Goal: Transaction & Acquisition: Purchase product/service

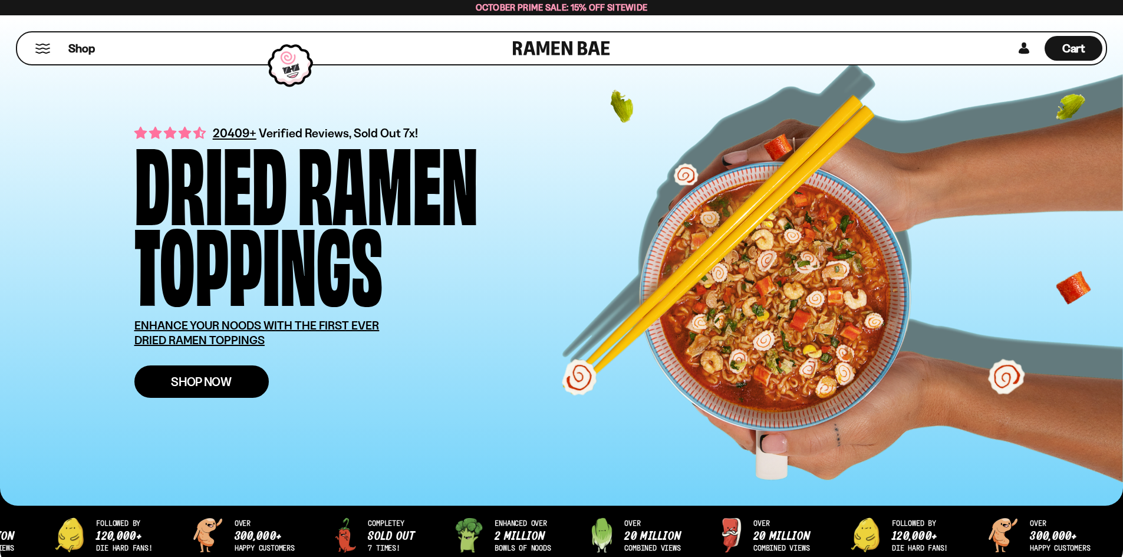
click at [233, 369] on link "Shop Now" at bounding box center [201, 382] width 134 height 32
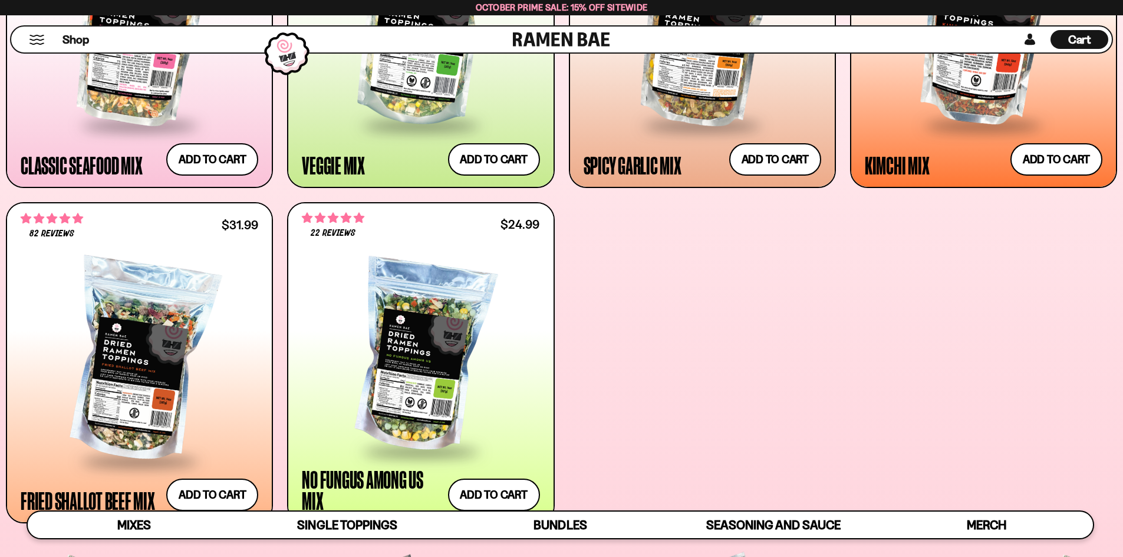
scroll to position [708, 0]
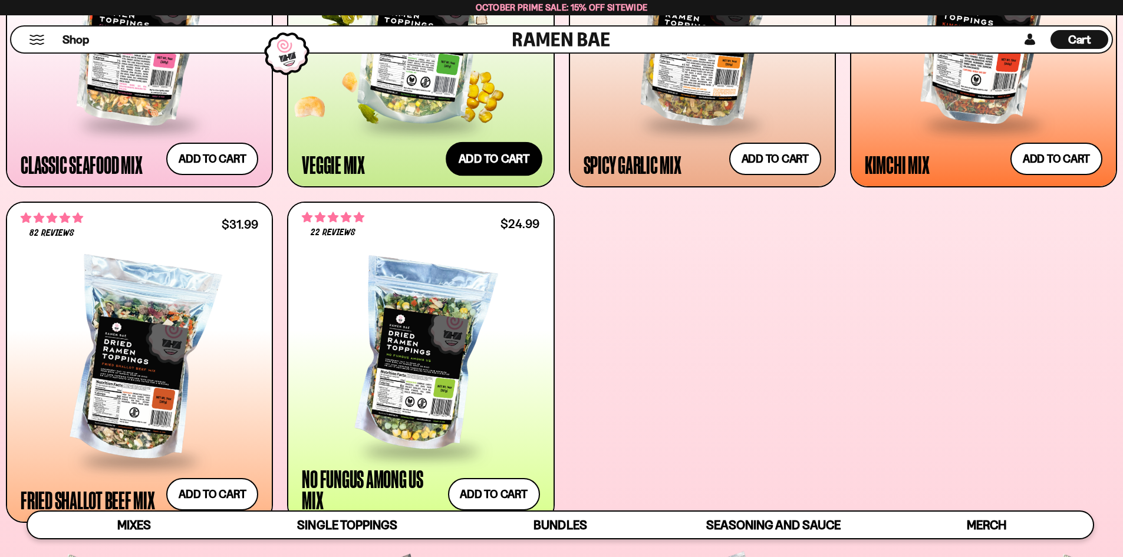
click at [481, 167] on button "Add to cart Add ― Regular price $24.99 Regular price Sale price $24.99 Unit pri…" at bounding box center [494, 159] width 97 height 34
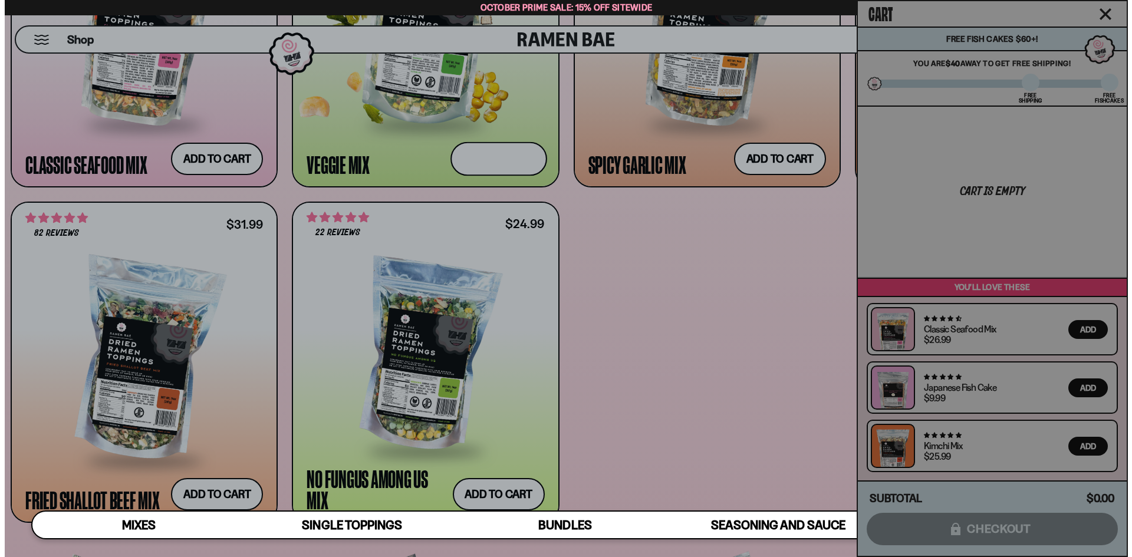
scroll to position [709, 0]
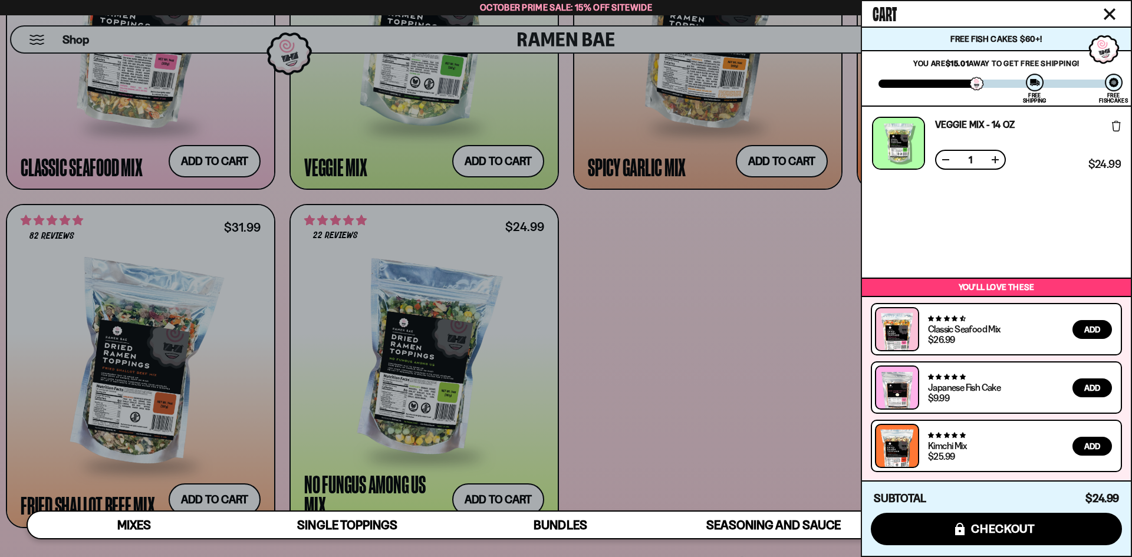
click at [793, 170] on div at bounding box center [566, 278] width 1132 height 557
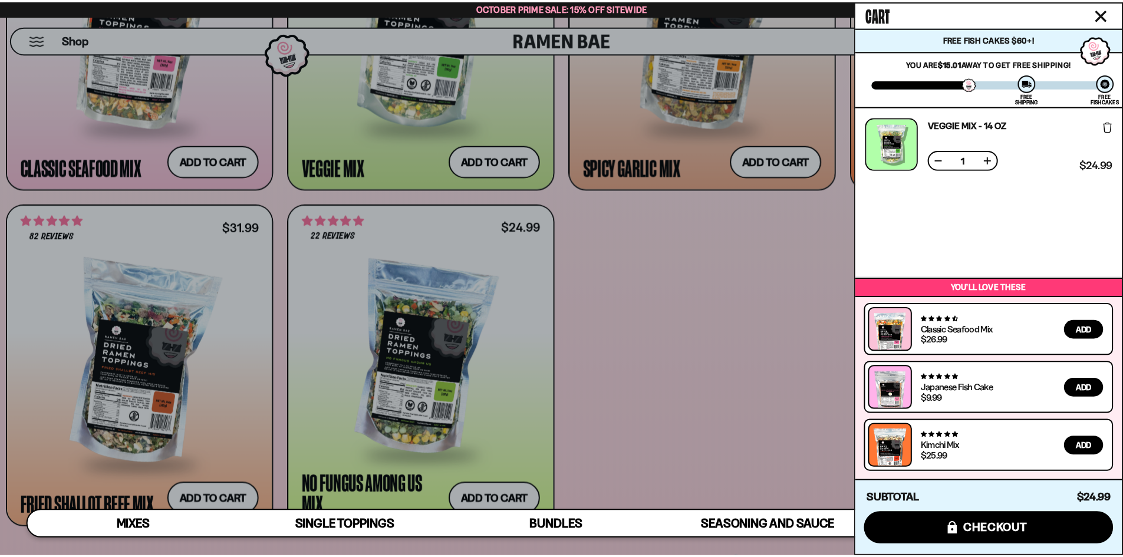
scroll to position [708, 0]
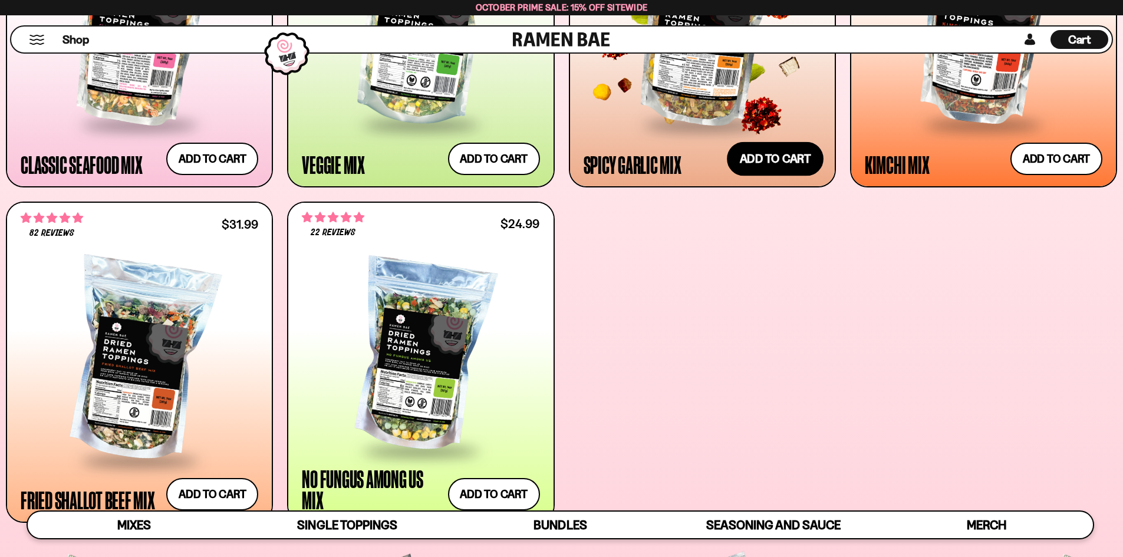
click at [785, 167] on button "Add to cart Add ― Regular price $25.99 Regular price Sale price $25.99 Unit pri…" at bounding box center [775, 159] width 97 height 34
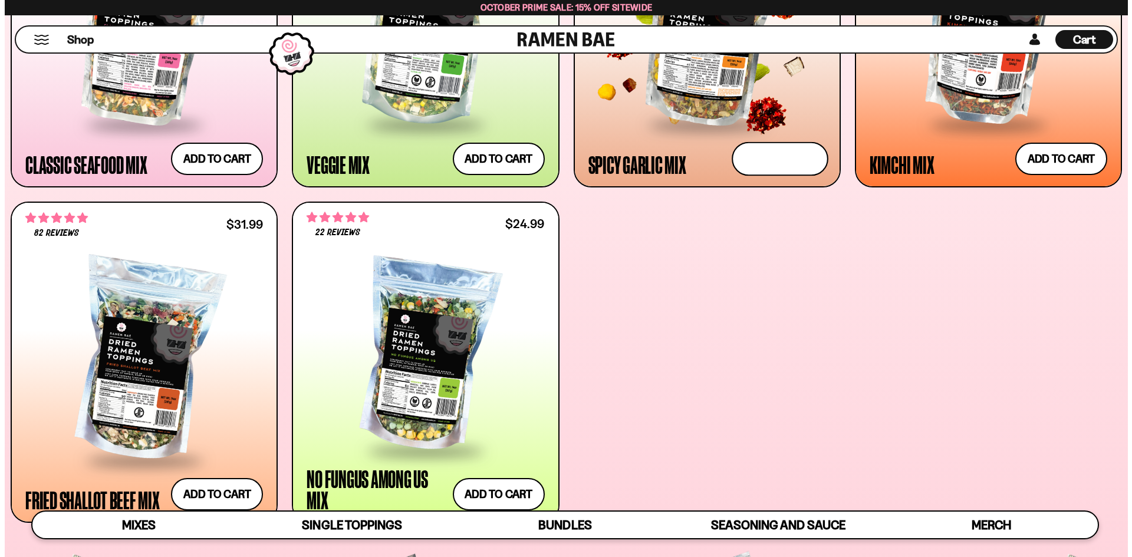
scroll to position [709, 0]
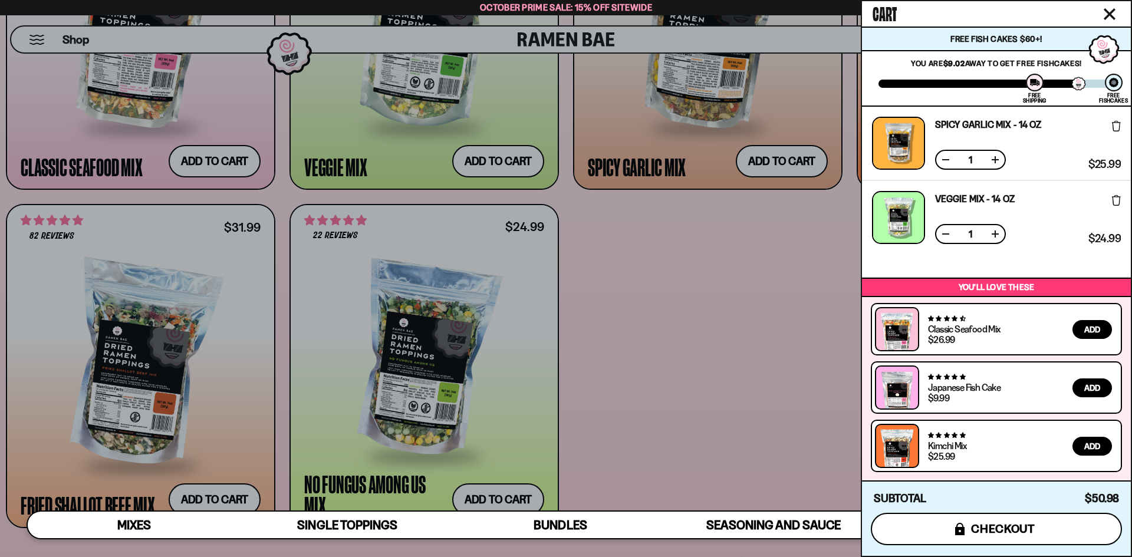
click at [980, 525] on span "checkout" at bounding box center [1003, 528] width 64 height 13
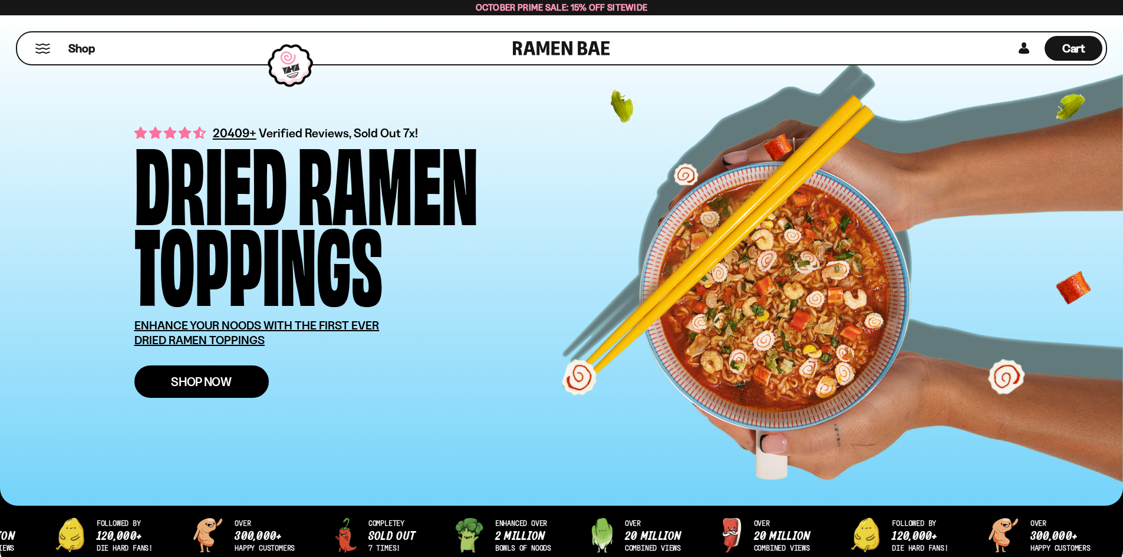
click at [226, 388] on span "Shop Now" at bounding box center [201, 382] width 61 height 12
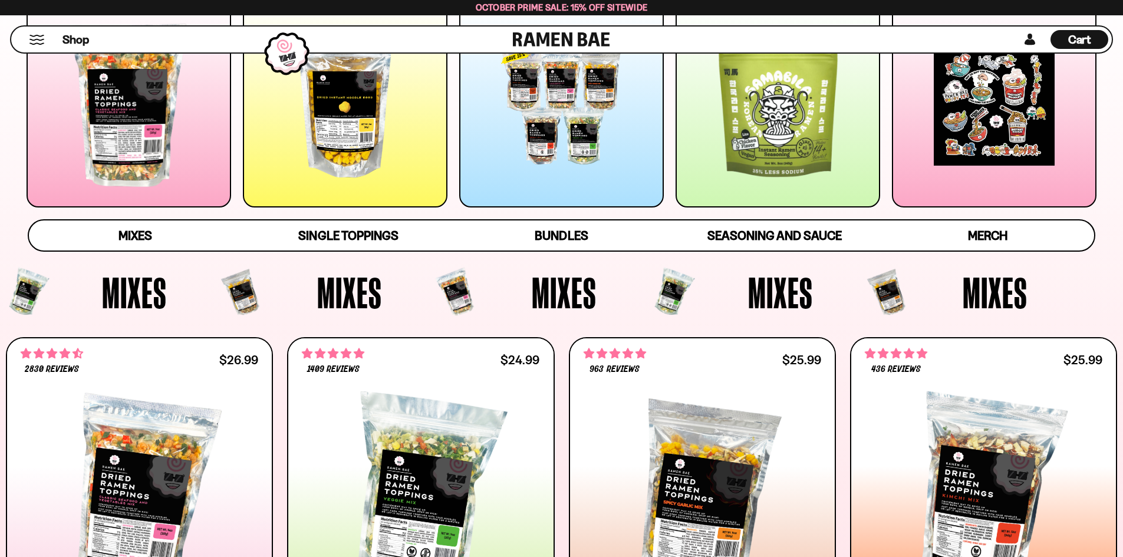
click at [572, 165] on div at bounding box center [561, 105] width 205 height 205
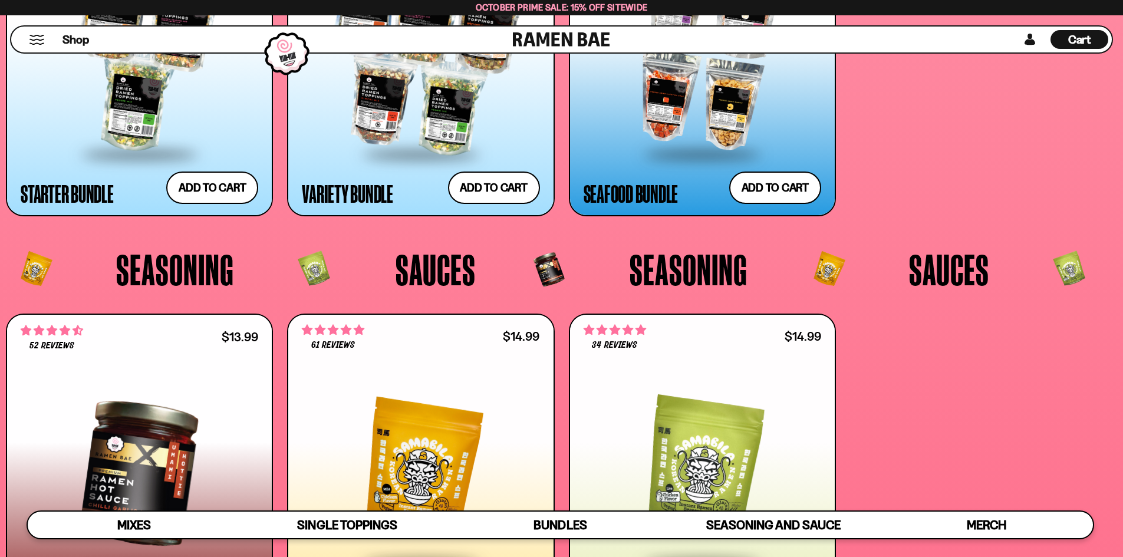
scroll to position [3197, 0]
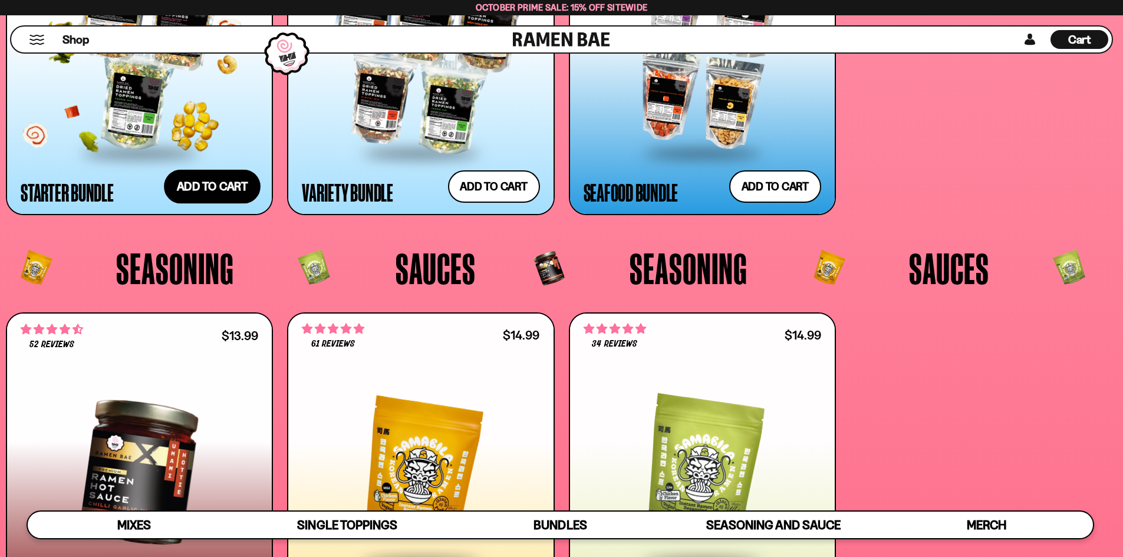
click at [199, 179] on button "Add to cart Add ― Regular price $69.99 Regular price $77.97 USD Sale price $69.…" at bounding box center [212, 187] width 97 height 34
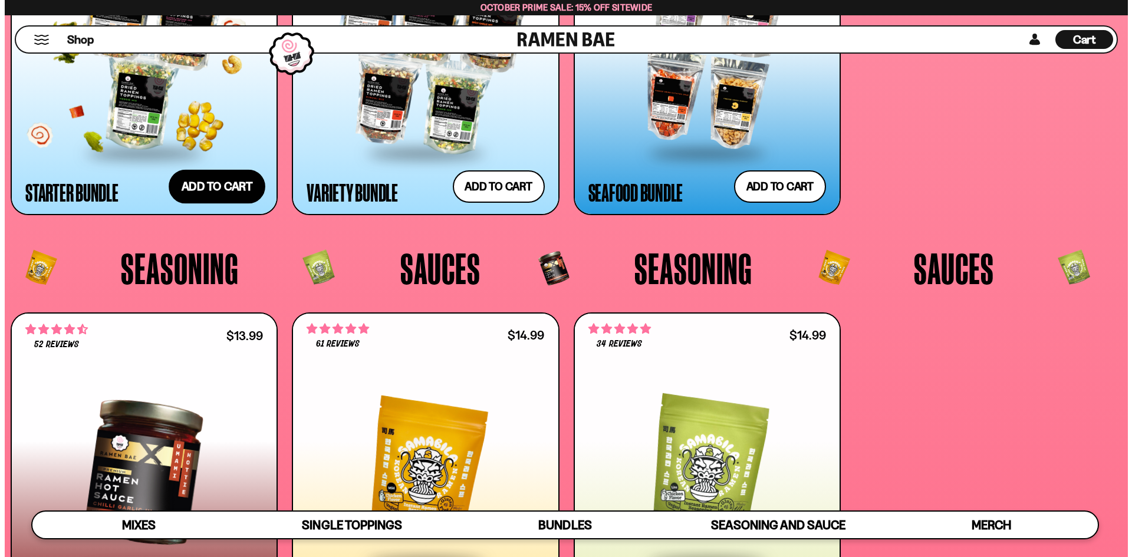
scroll to position [3217, 0]
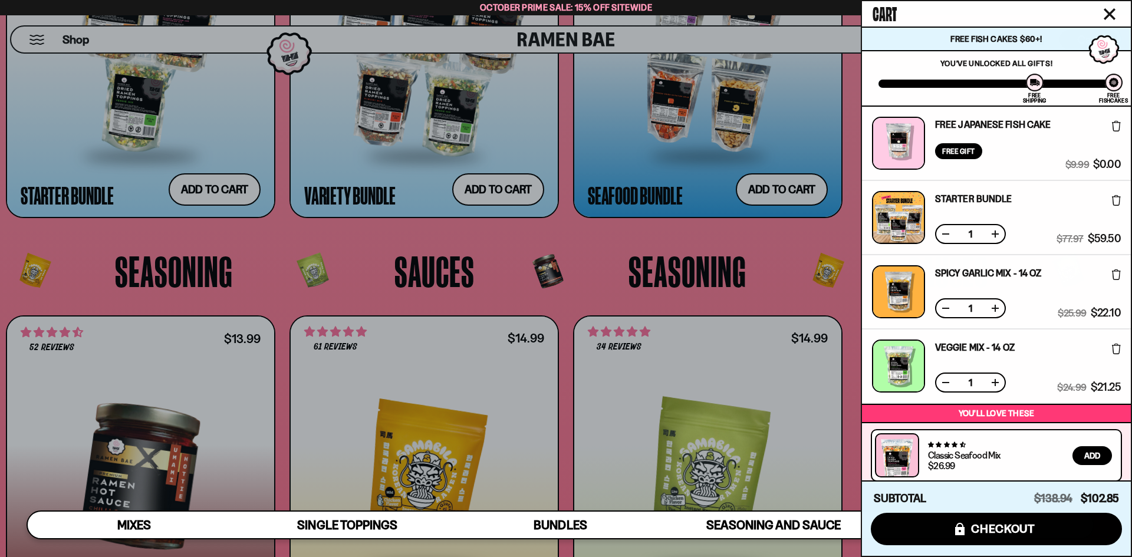
click at [167, 136] on div at bounding box center [566, 278] width 1132 height 557
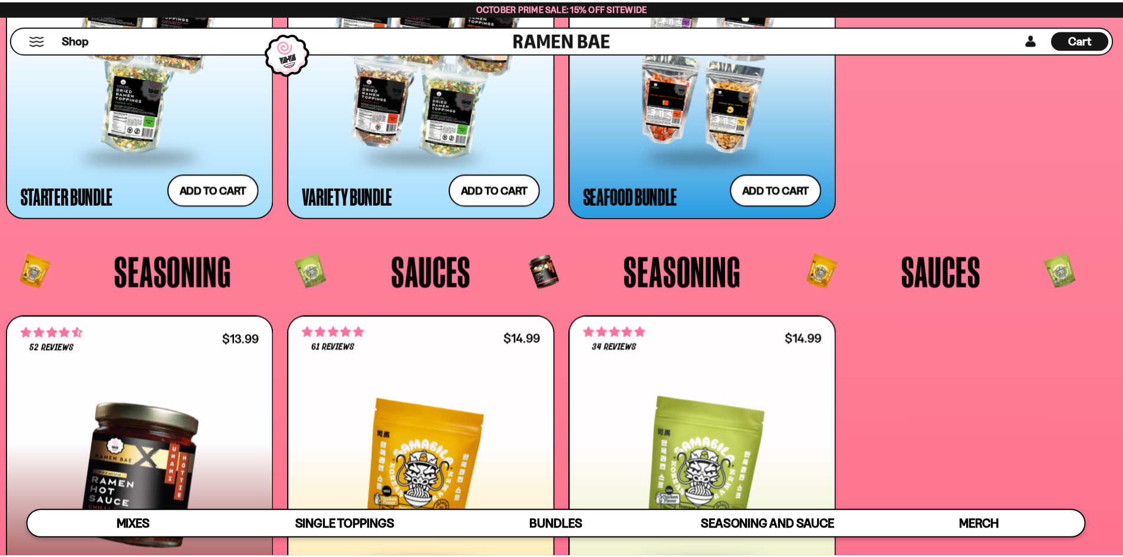
scroll to position [3197, 0]
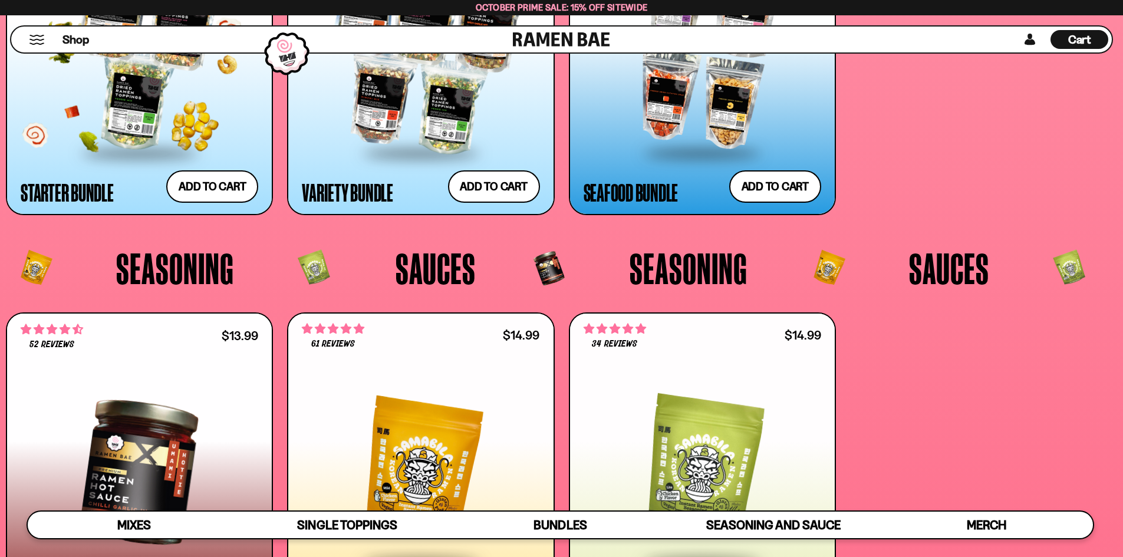
click at [134, 119] on div at bounding box center [140, 53] width 238 height 197
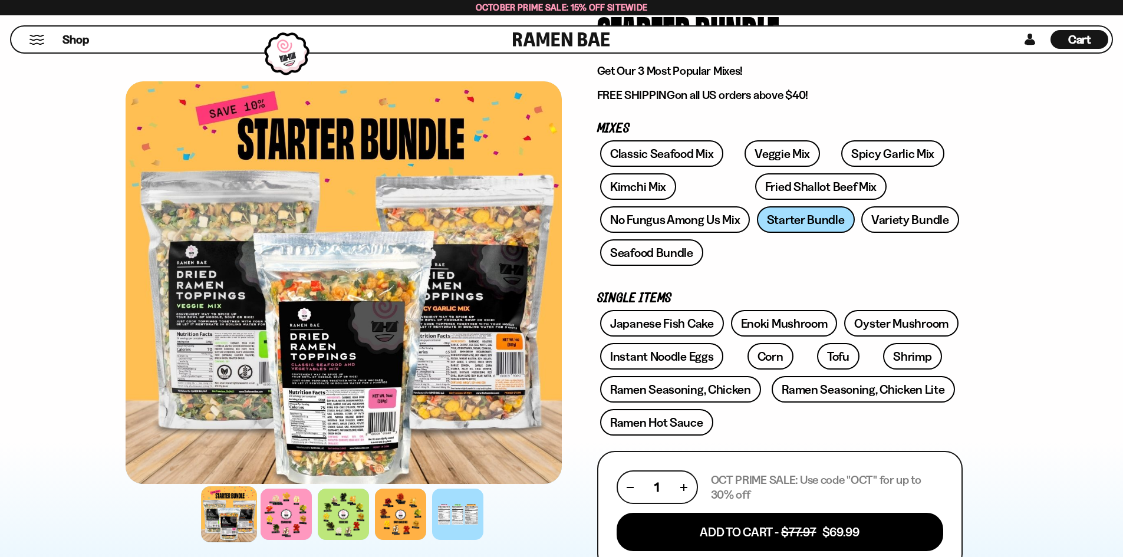
scroll to position [118, 0]
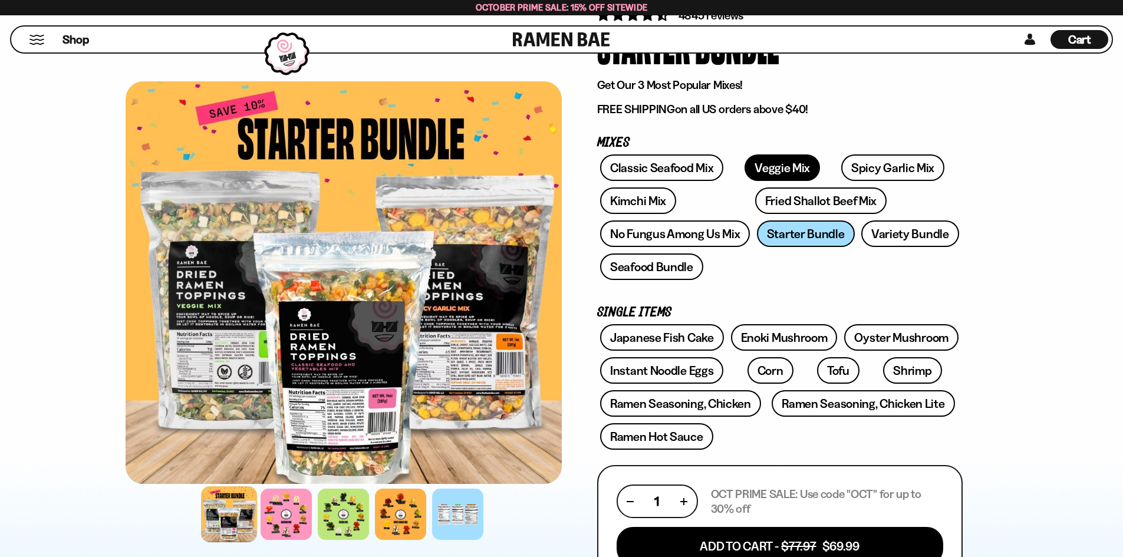
click at [752, 166] on link "Veggie Mix" at bounding box center [782, 167] width 75 height 27
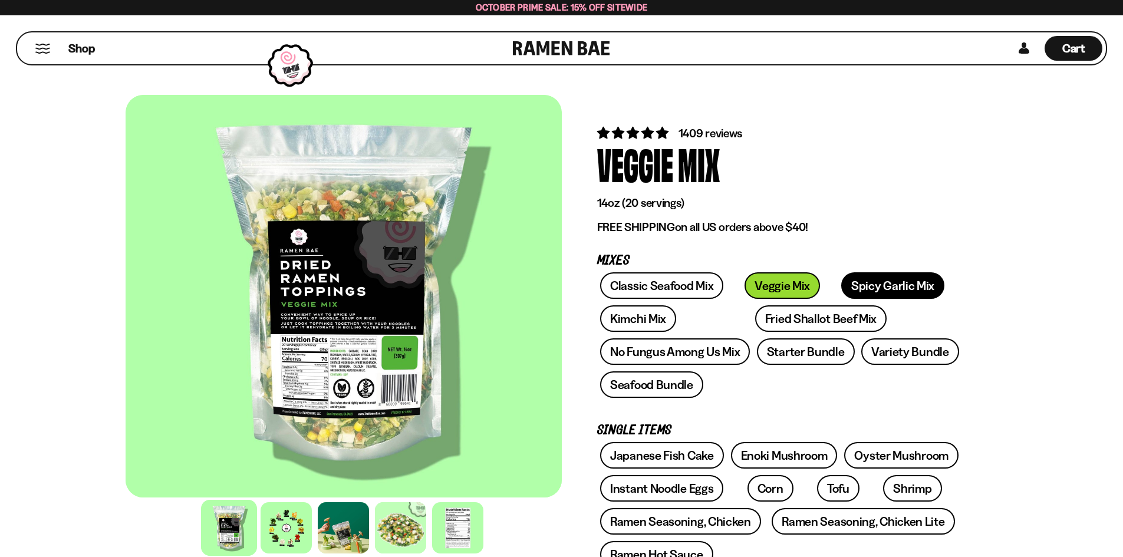
click at [848, 295] on link "Spicy Garlic Mix" at bounding box center [892, 285] width 103 height 27
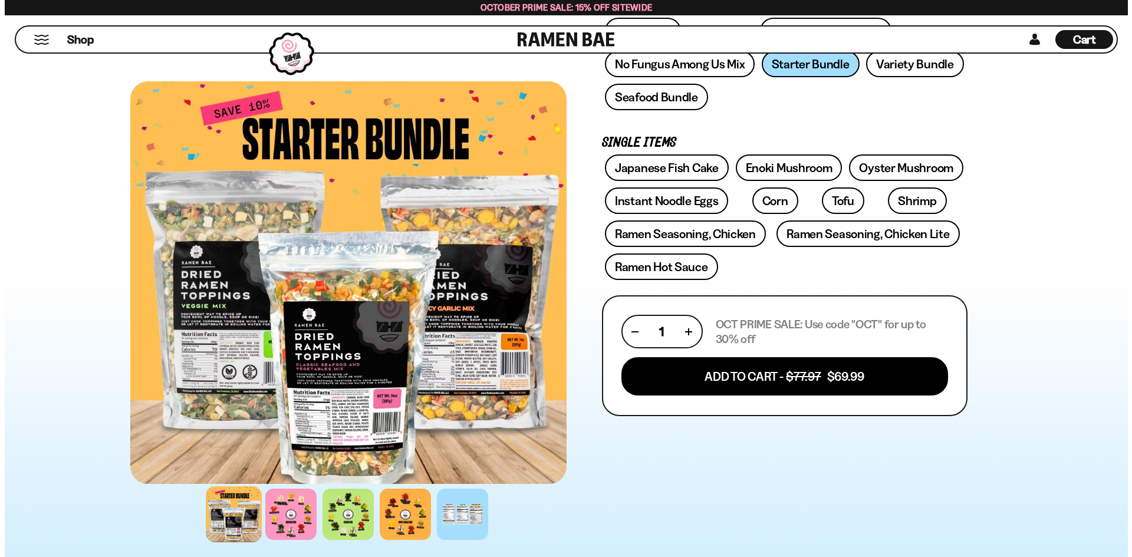
scroll to position [295, 0]
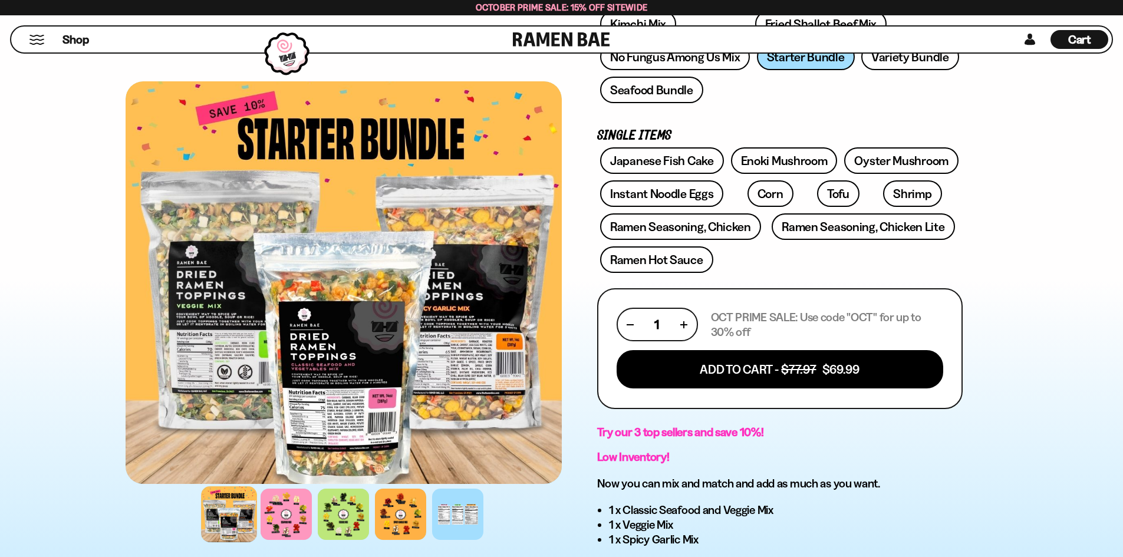
click at [1070, 46] on span "Cart" at bounding box center [1079, 39] width 23 height 14
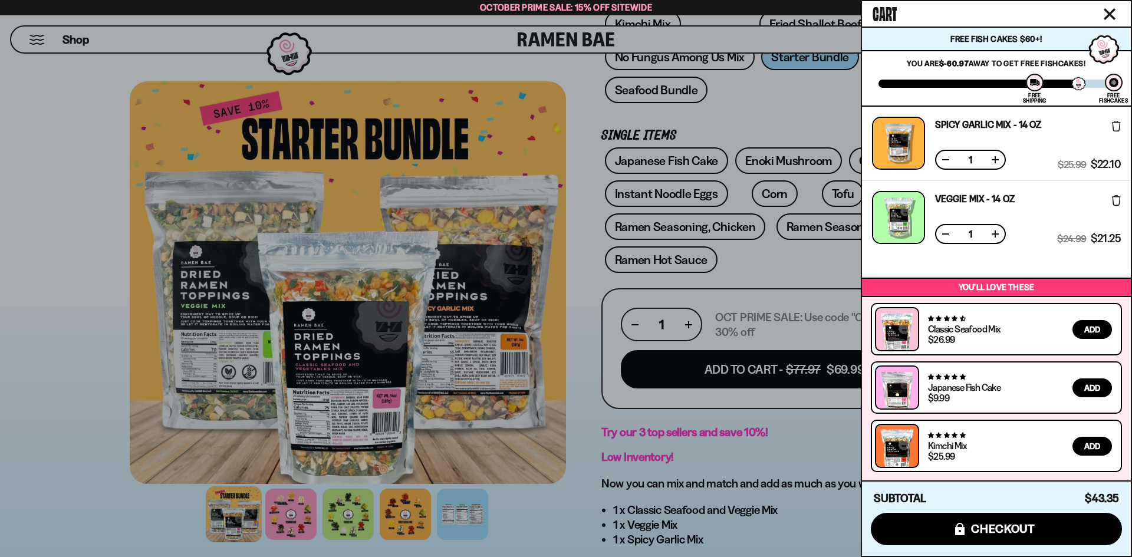
click at [781, 379] on div at bounding box center [566, 278] width 1132 height 557
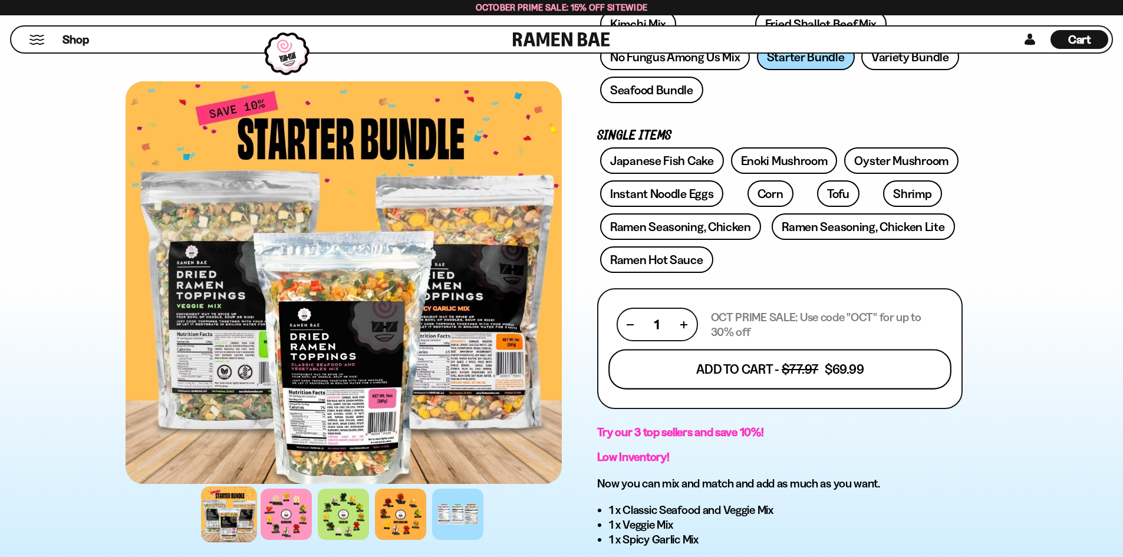
click at [814, 374] on button "Add To Cart - $77.97 $69.99" at bounding box center [780, 370] width 343 height 40
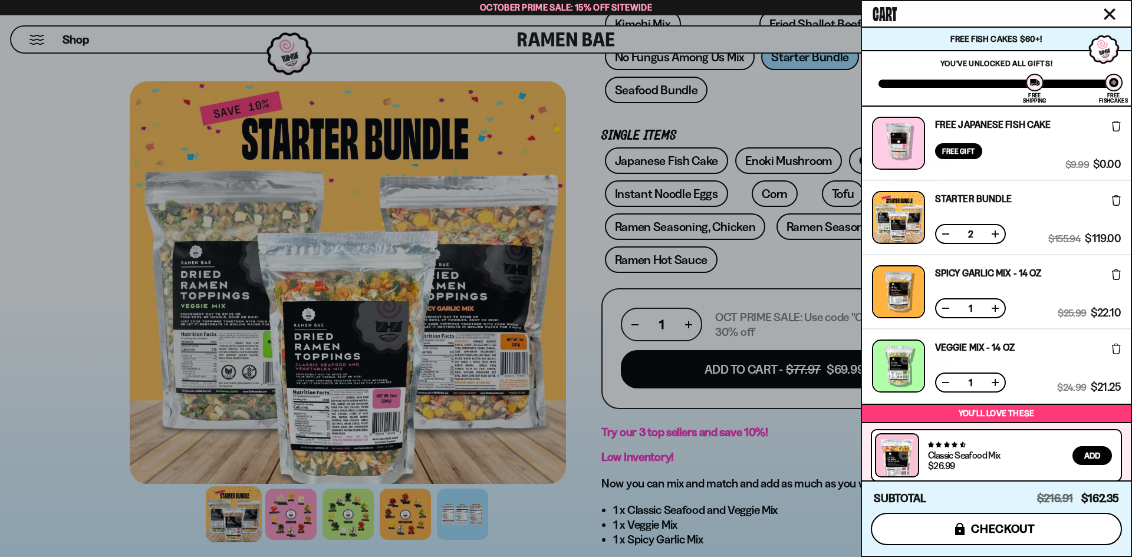
click at [975, 531] on span "checkout" at bounding box center [1003, 528] width 64 height 13
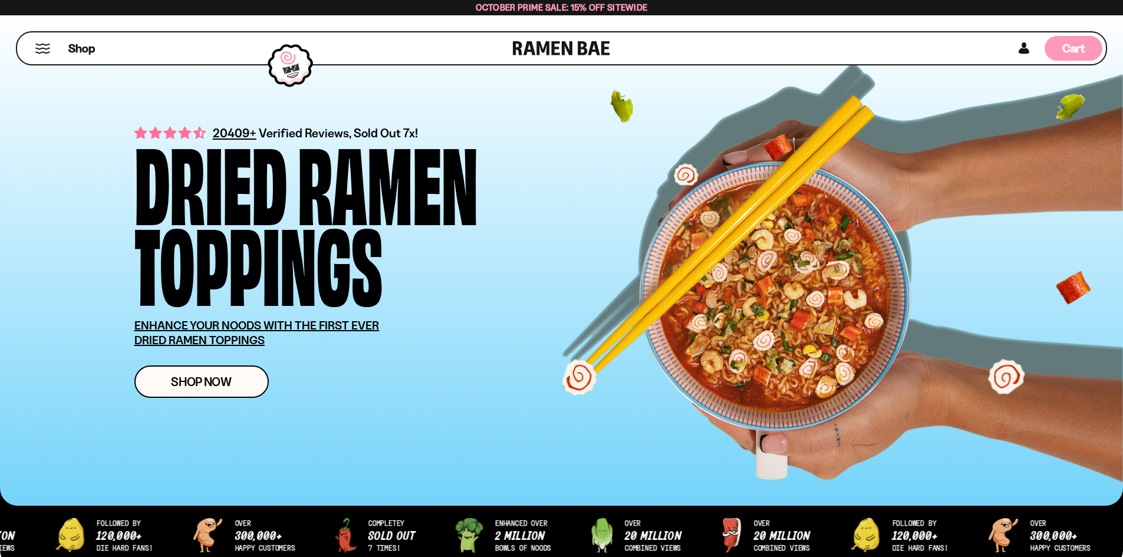
click at [1060, 41] on div "Cart D0381C2F-513E-4F90-8A41-6F0A75DCBAAA" at bounding box center [1074, 48] width 58 height 25
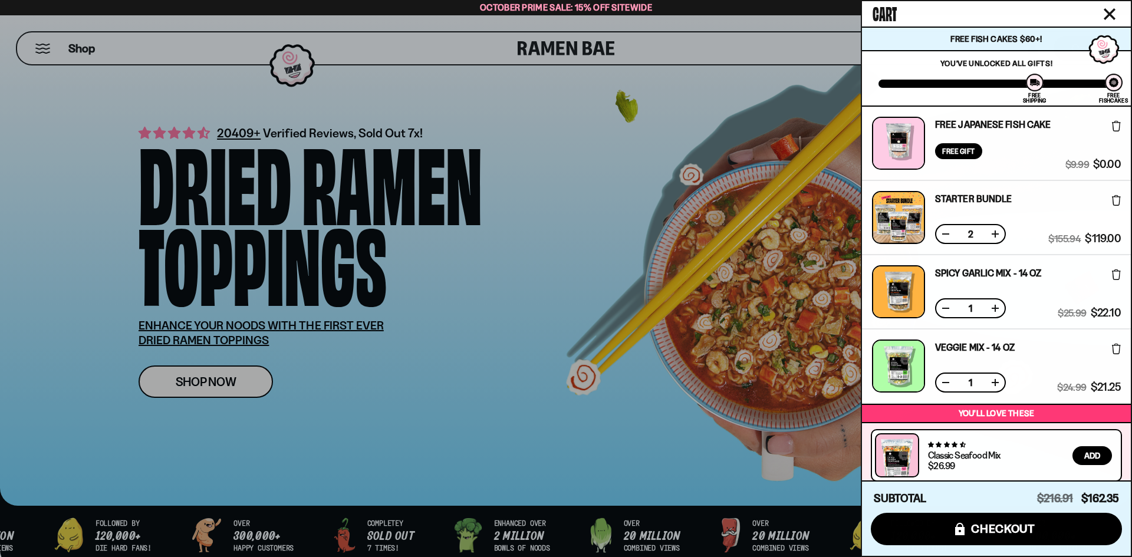
click at [946, 235] on button at bounding box center [946, 234] width 12 height 12
click at [943, 310] on button at bounding box center [946, 308] width 12 height 12
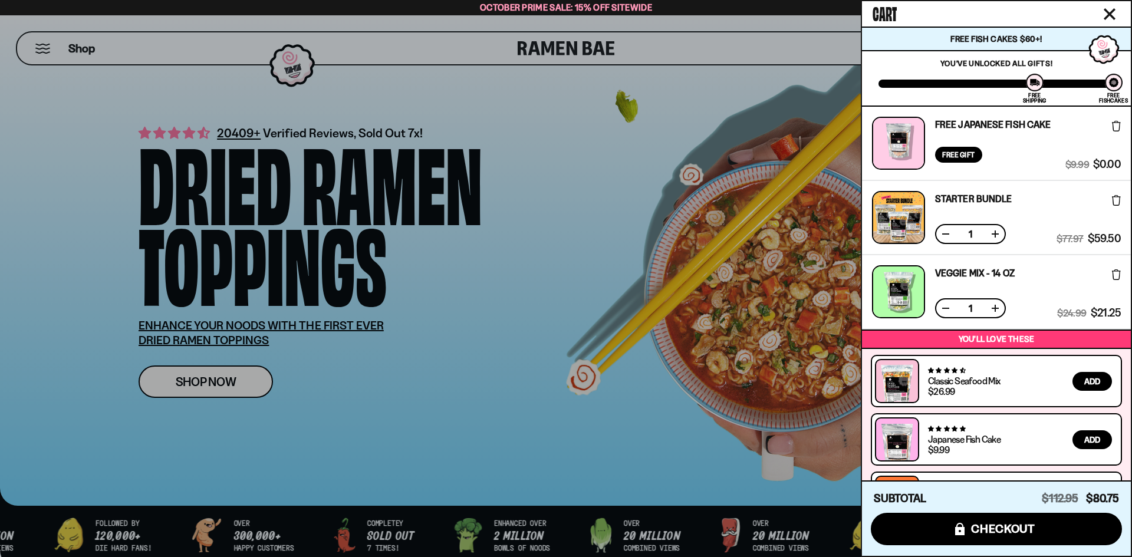
click at [943, 310] on button at bounding box center [946, 308] width 12 height 12
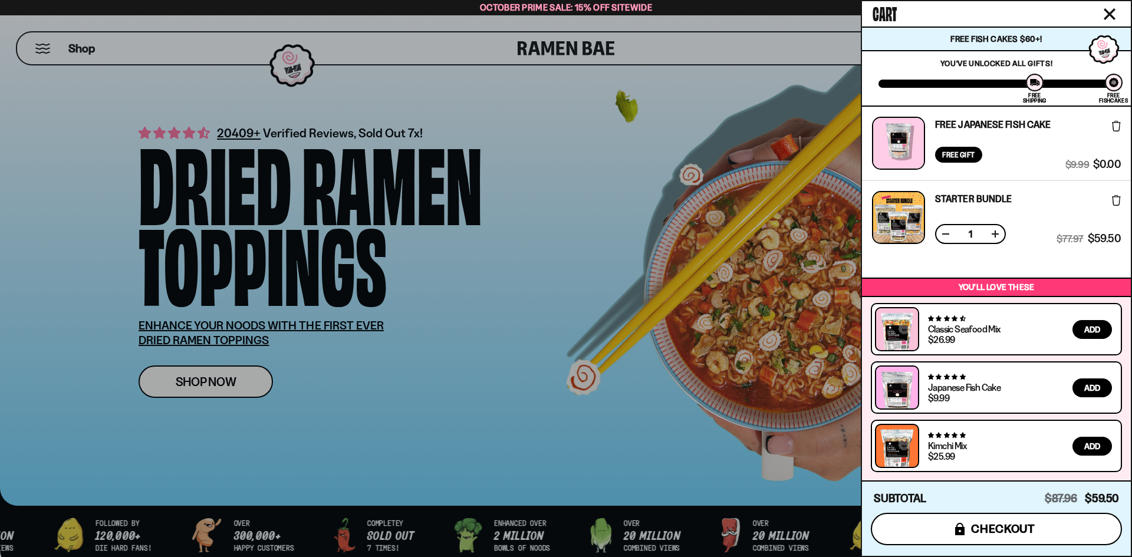
click at [977, 531] on span "checkout" at bounding box center [1003, 528] width 64 height 13
